Goal: Check status: Check status

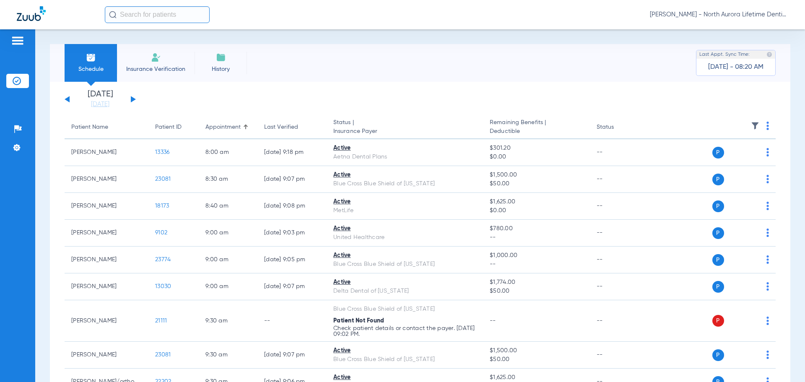
click at [132, 98] on button at bounding box center [133, 99] width 5 height 6
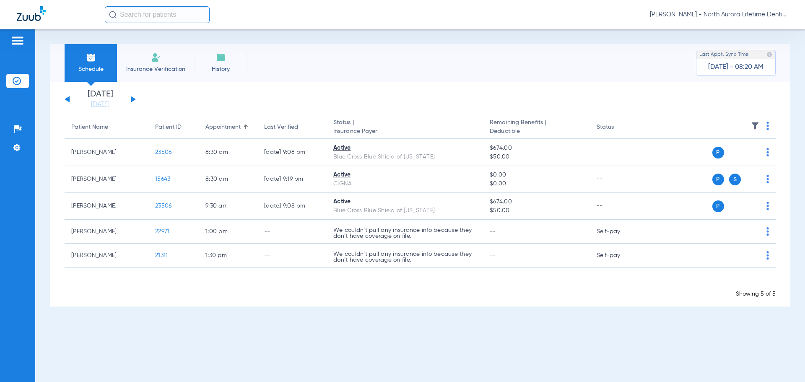
click at [132, 98] on button at bounding box center [133, 99] width 5 height 6
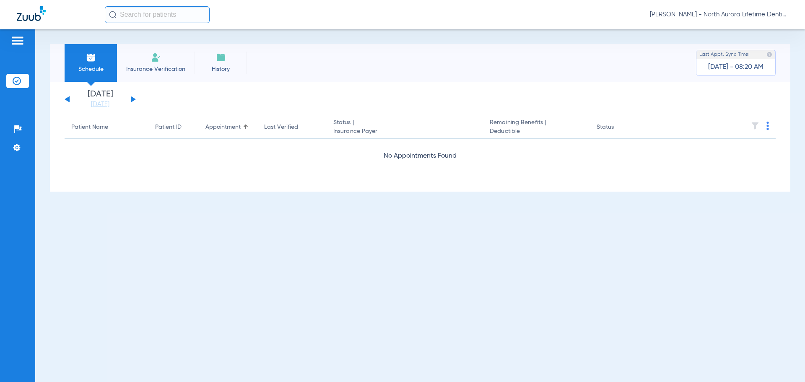
click at [132, 98] on button at bounding box center [133, 99] width 5 height 6
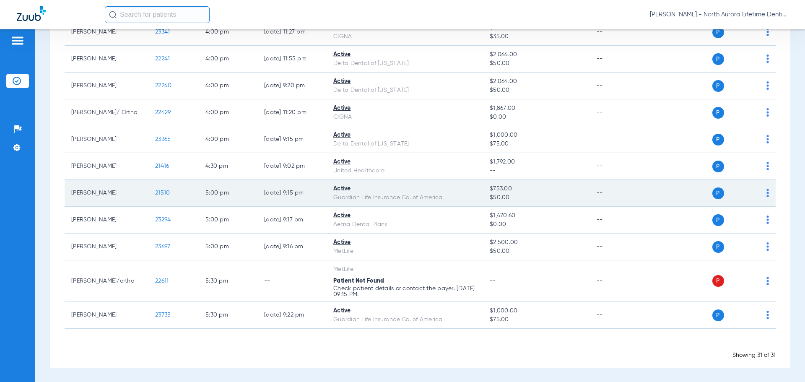
scroll to position [649, 0]
